Goal: Information Seeking & Learning: Learn about a topic

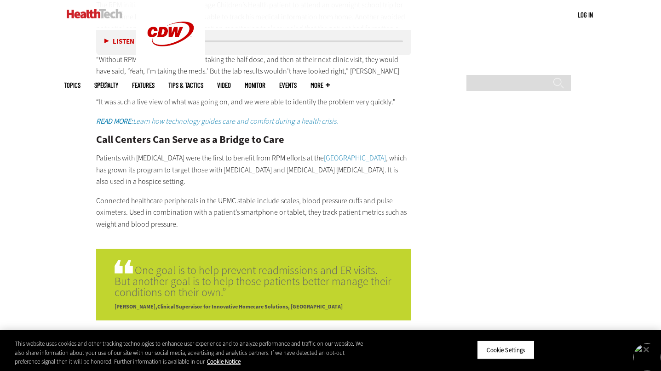
scroll to position [1976, 0]
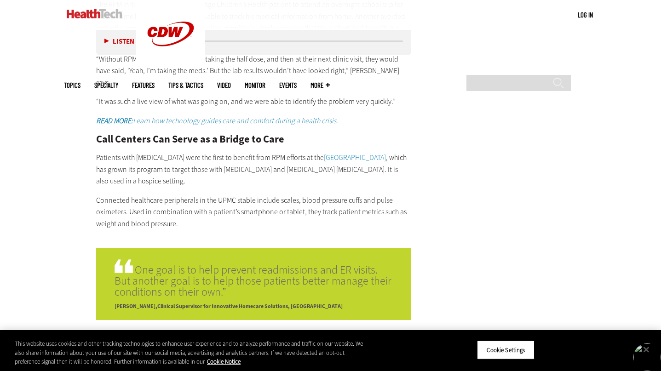
click at [159, 46] on p "The RPM initiative allowed one ­teenage Children’s Health patient to attend an …" at bounding box center [253, 22] width 315 height 47
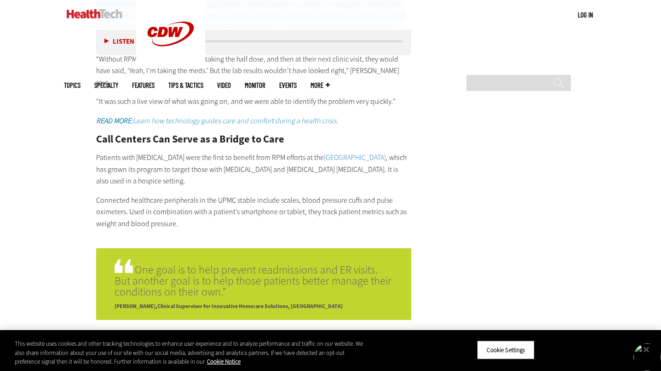
click at [159, 46] on p "The RPM initiative allowed one ­teenage Children’s Health patient to attend an …" at bounding box center [253, 22] width 315 height 47
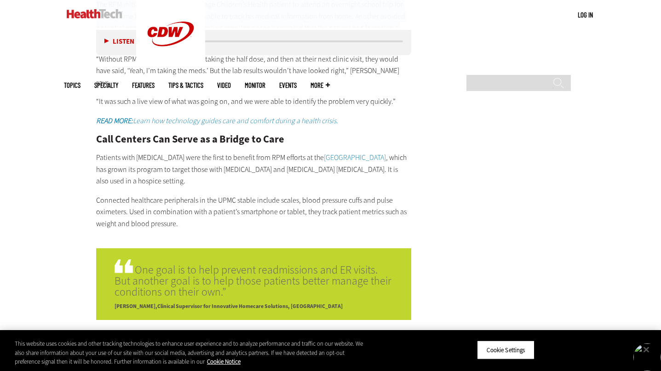
click at [159, 46] on p "The RPM initiative allowed one ­teenage Children’s Health patient to attend an …" at bounding box center [253, 22] width 315 height 47
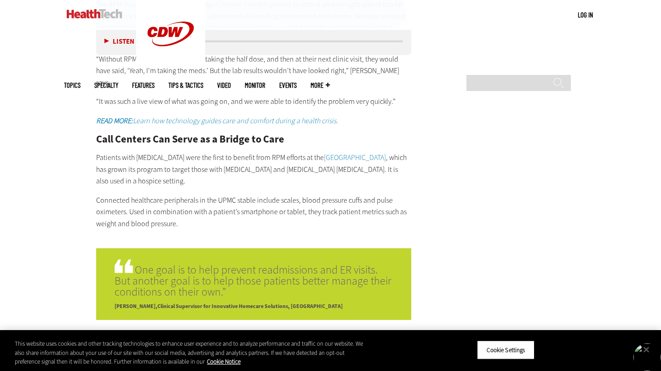
click at [159, 46] on p "The RPM initiative allowed one ­teenage Children’s Health patient to attend an …" at bounding box center [253, 22] width 315 height 47
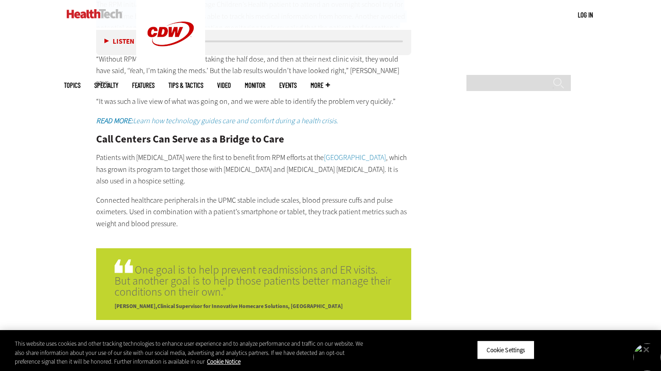
click at [159, 46] on p "The RPM initiative allowed one ­teenage Children’s Health patient to attend an …" at bounding box center [253, 22] width 315 height 47
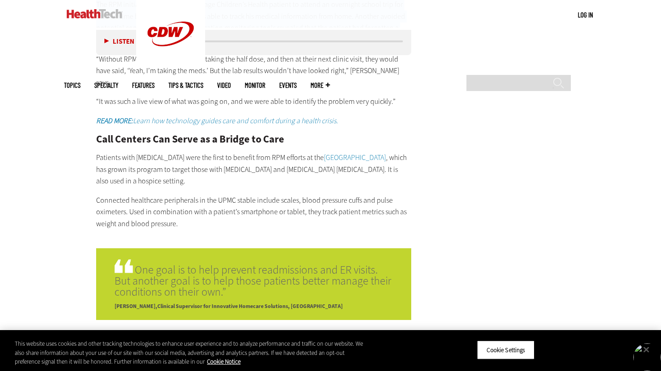
click at [152, 89] on p "“Without RPM, they would have kept taking the half dose, and then at their next…" at bounding box center [253, 70] width 315 height 35
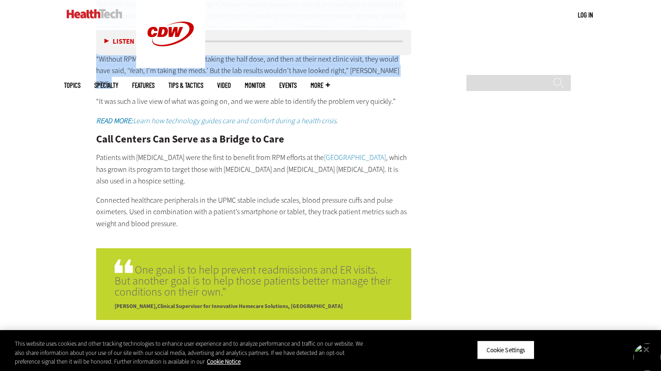
click at [152, 89] on p "“Without RPM, they would have kept taking the half dose, and then at their next…" at bounding box center [253, 70] width 315 height 35
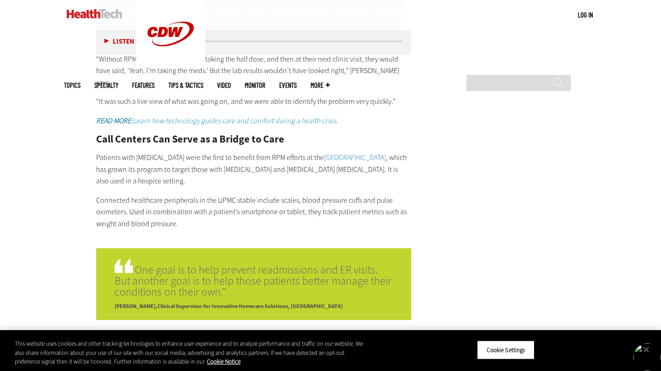
click at [183, 89] on p "“Without RPM, they would have kept taking the half dose, and then at their next…" at bounding box center [253, 70] width 315 height 35
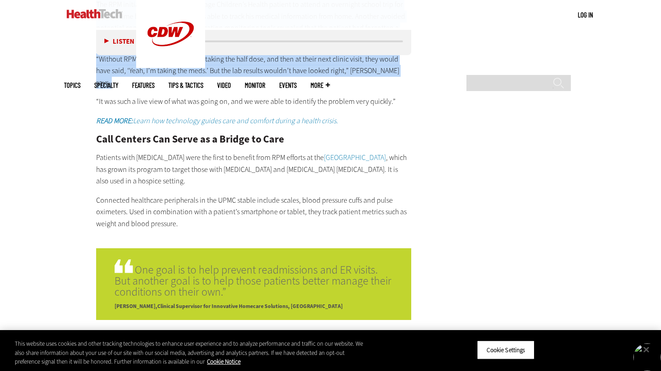
click at [183, 89] on p "“Without RPM, they would have kept taking the half dose, and then at their next…" at bounding box center [253, 70] width 315 height 35
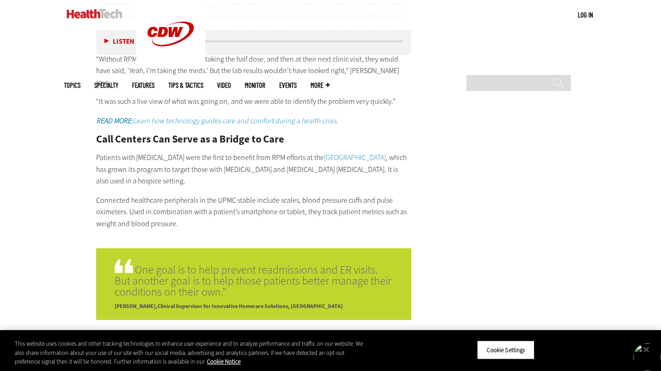
click at [217, 46] on p "The RPM initiative allowed one ­teenage Children’s Health patient to attend an …" at bounding box center [253, 22] width 315 height 47
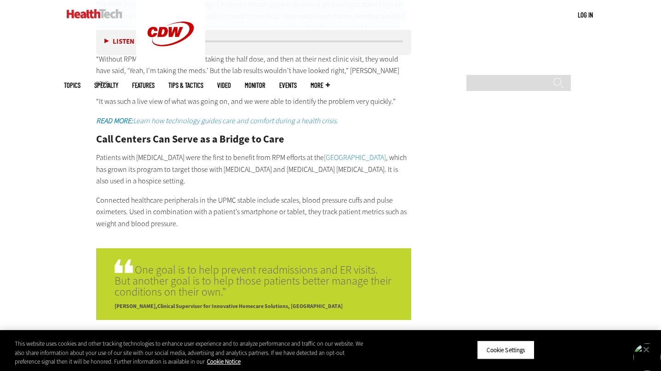
click at [217, 46] on p "The RPM initiative allowed one ­teenage Children’s Health patient to attend an …" at bounding box center [253, 22] width 315 height 47
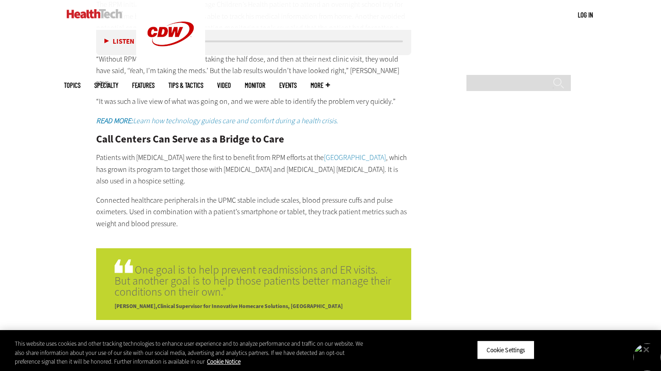
click at [96, 46] on p "The RPM initiative allowed one ­teenage Children’s Health patient to attend an …" at bounding box center [253, 22] width 315 height 47
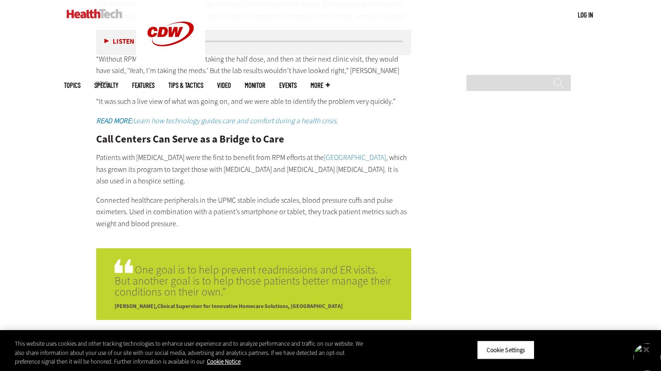
click at [96, 46] on p "The RPM initiative allowed one ­teenage Children’s Health patient to attend an …" at bounding box center [253, 22] width 315 height 47
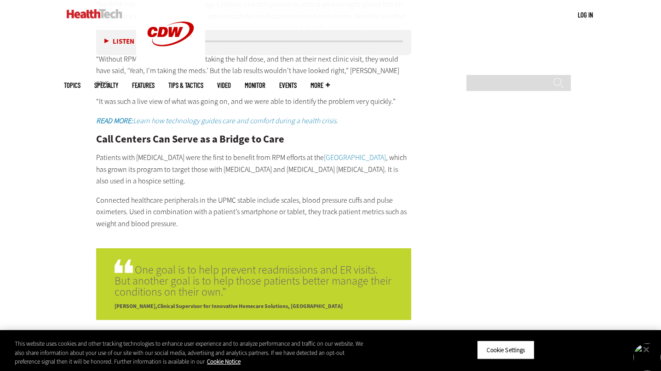
click at [174, 46] on p "The RPM initiative allowed one ­teenage Children’s Health patient to attend an …" at bounding box center [253, 22] width 315 height 47
click at [189, 46] on p "The RPM initiative allowed one ­teenage Children’s Health patient to attend an …" at bounding box center [253, 22] width 315 height 47
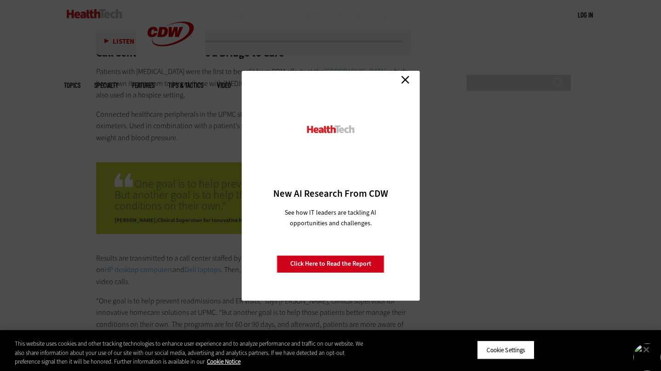
scroll to position [2064, 0]
click at [407, 80] on link "Close" at bounding box center [405, 80] width 14 height 14
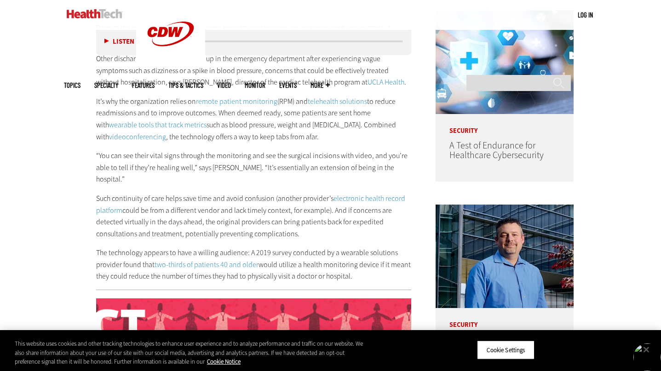
scroll to position [536, 0]
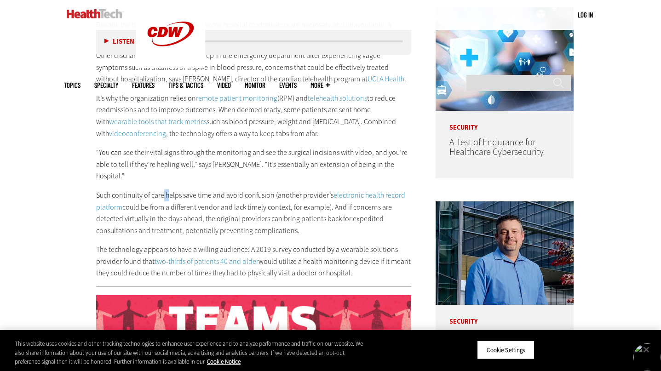
drag, startPoint x: 123, startPoint y: 257, endPoint x: 116, endPoint y: 257, distance: 7.4
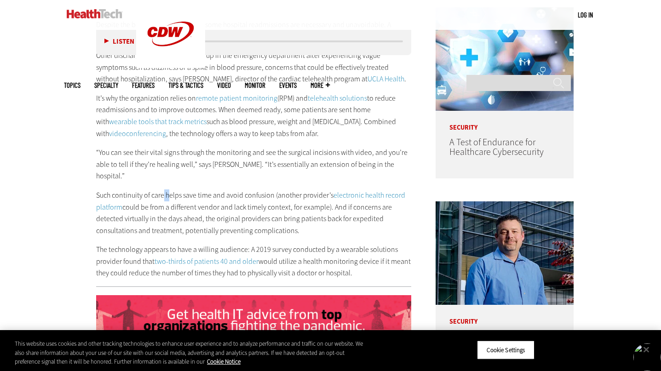
click at [116, 236] on p "Such continuity of care helps save time and avoid confusion (another provider’s…" at bounding box center [253, 212] width 315 height 47
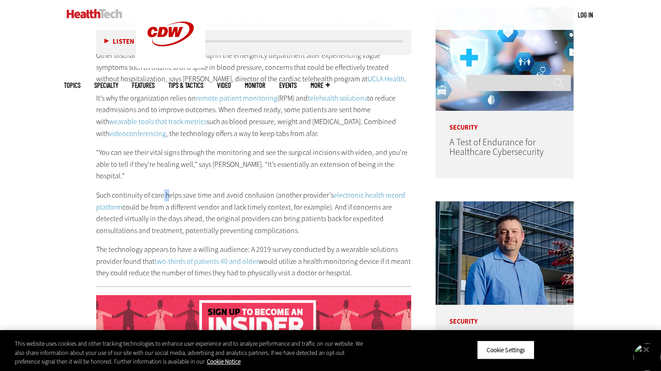
click at [116, 236] on p "Such continuity of care helps save time and avoid confusion (another provider’s…" at bounding box center [253, 212] width 315 height 47
drag, startPoint x: 119, startPoint y: 256, endPoint x: 253, endPoint y: 259, distance: 133.8
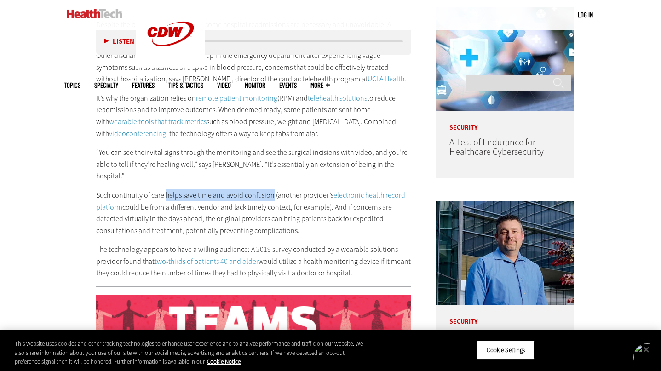
click at [253, 236] on p "Such continuity of care helps save time and avoid confusion (another provider’s…" at bounding box center [253, 212] width 315 height 47
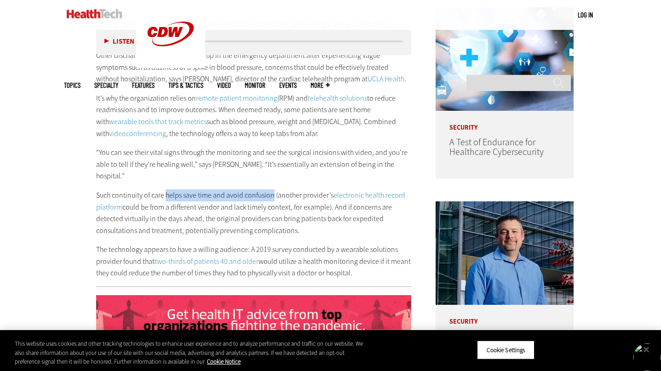
copy p "helps save time and avoid confusion"
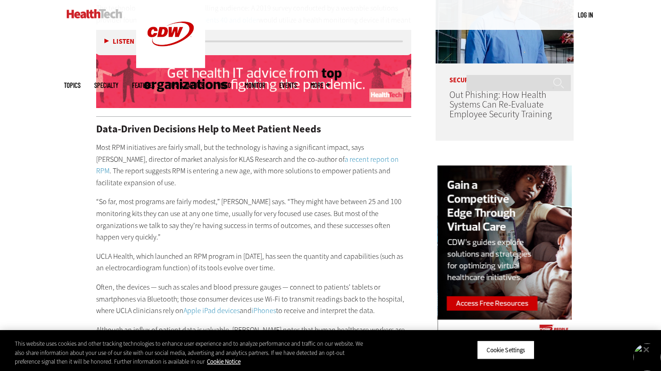
scroll to position [779, 0]
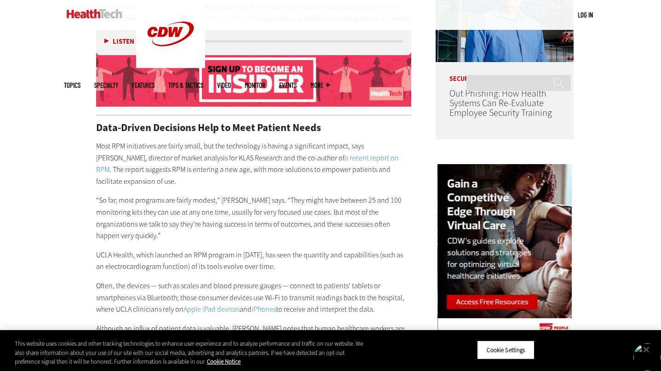
click at [350, 175] on link "a recent report on RPM" at bounding box center [247, 164] width 303 height 22
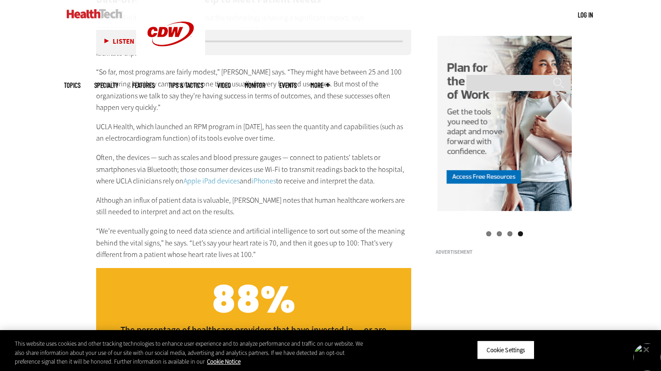
scroll to position [907, 0]
